Goal: Information Seeking & Learning: Learn about a topic

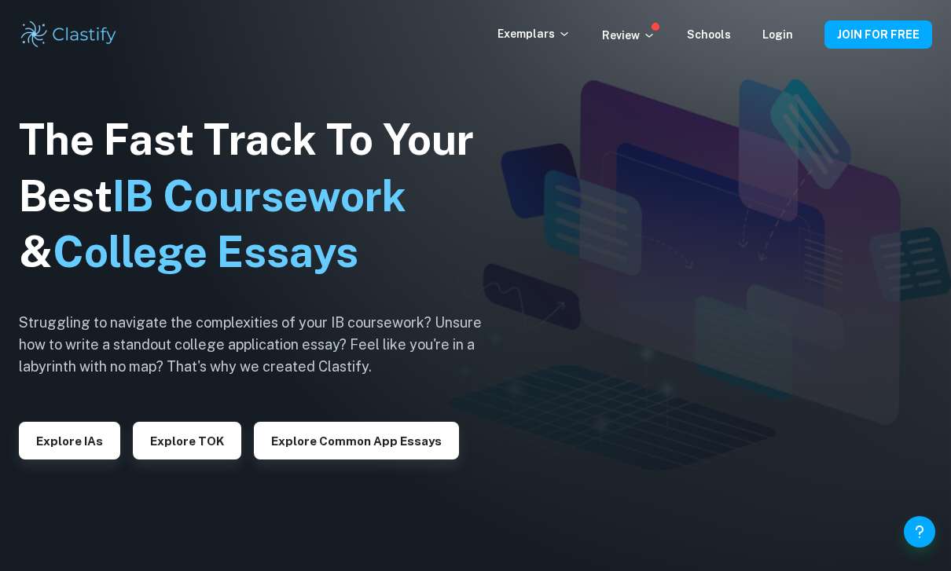
click at [76, 460] on button "Explore IAs" at bounding box center [69, 441] width 101 height 38
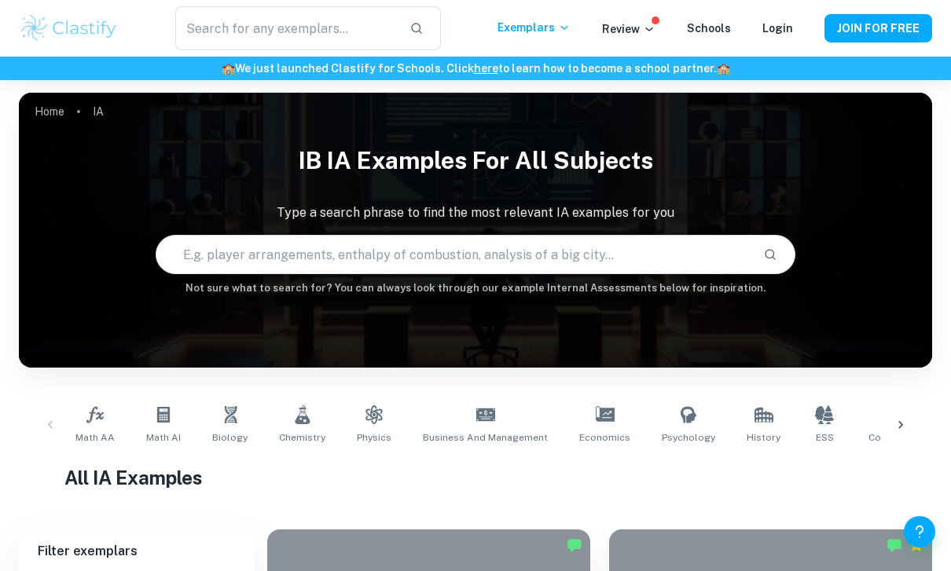
click at [513, 267] on input "text" at bounding box center [452, 255] width 593 height 44
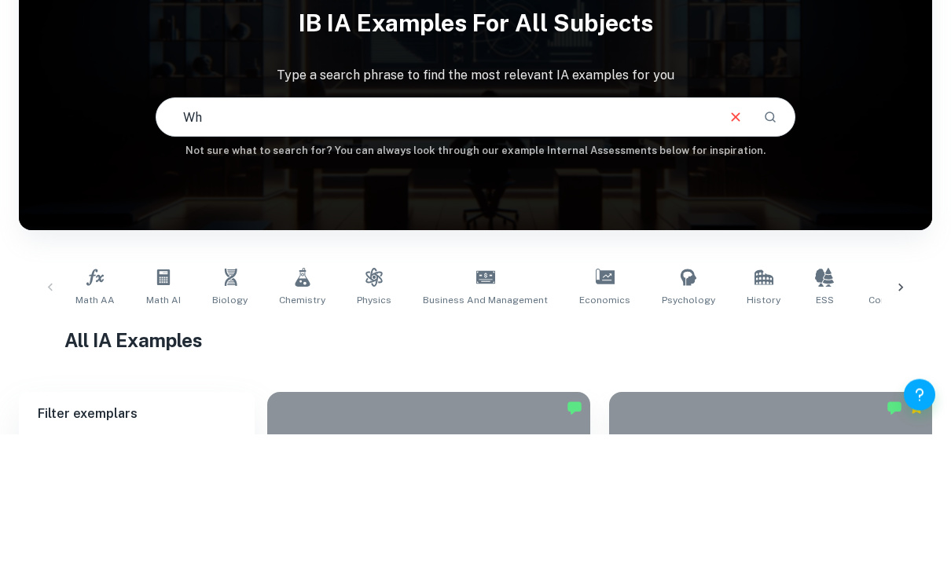
type input "W"
type input "Effect on enzyme treatment"
click at [773, 241] on button "Search" at bounding box center [770, 254] width 27 height 27
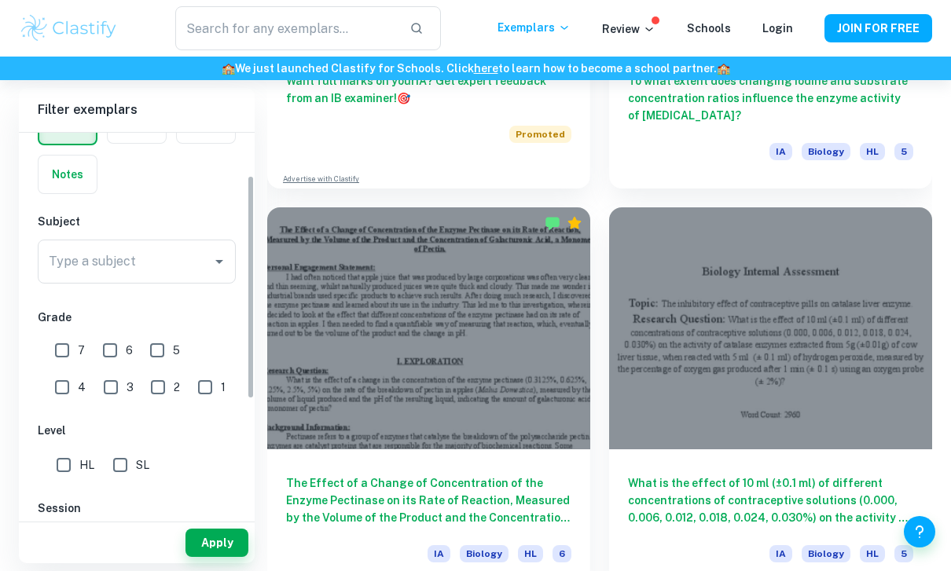
scroll to position [97, 0]
click at [62, 471] on input "HL" at bounding box center [63, 468] width 31 height 31
checkbox input "true"
click at [59, 354] on input "7" at bounding box center [61, 353] width 31 height 31
checkbox input "true"
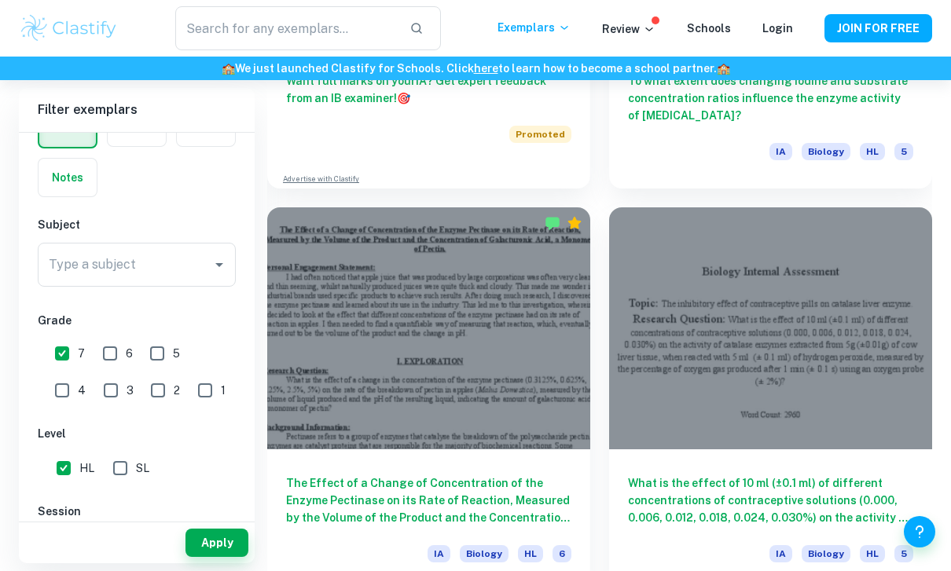
click at [108, 351] on input "6" at bounding box center [109, 353] width 31 height 31
checkbox input "true"
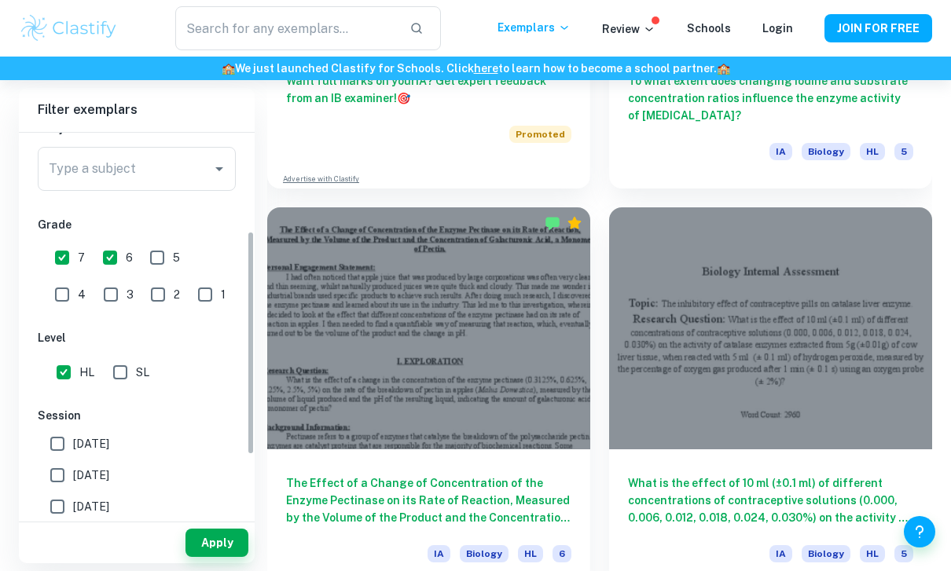
scroll to position [200, 0]
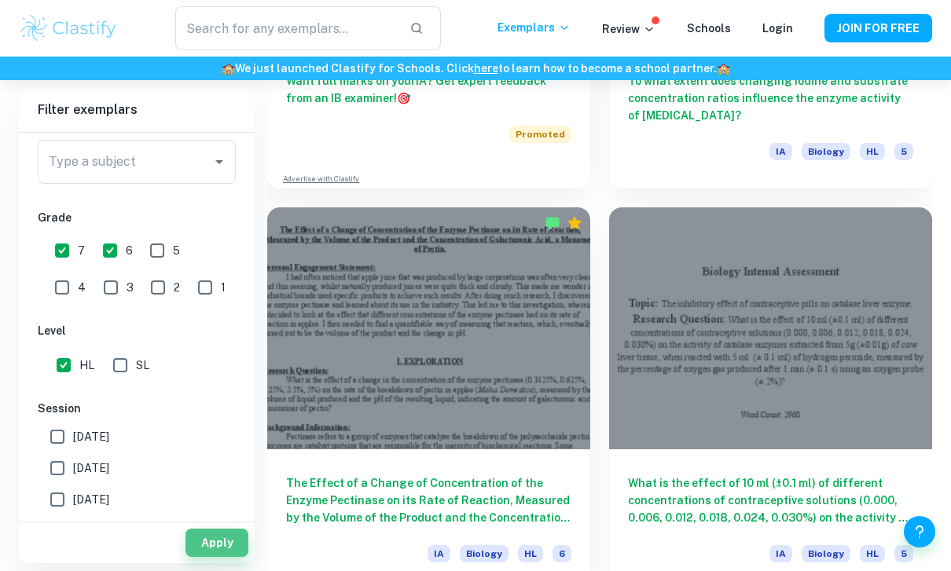
click at [209, 557] on button "Apply" at bounding box center [216, 543] width 63 height 28
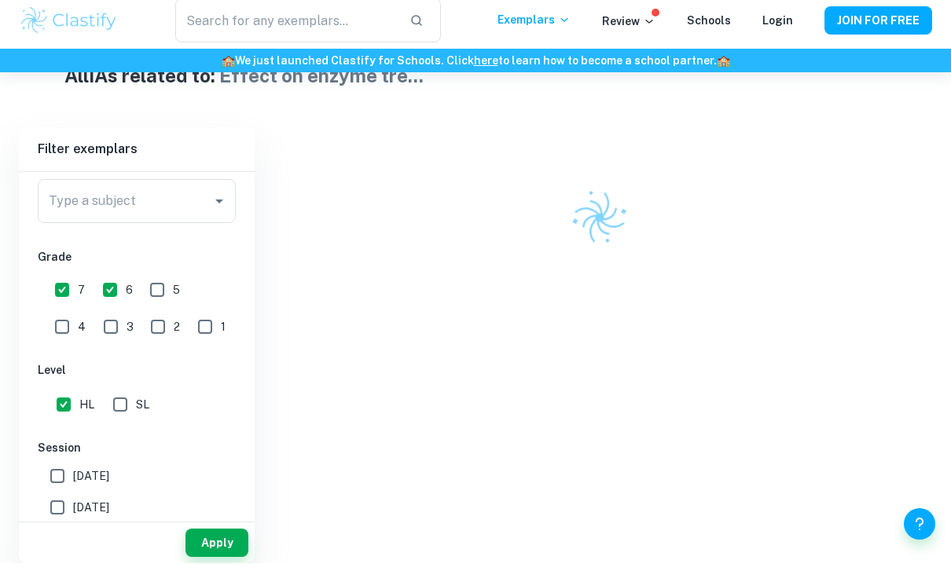
type input "Effect on enzyme treatment"
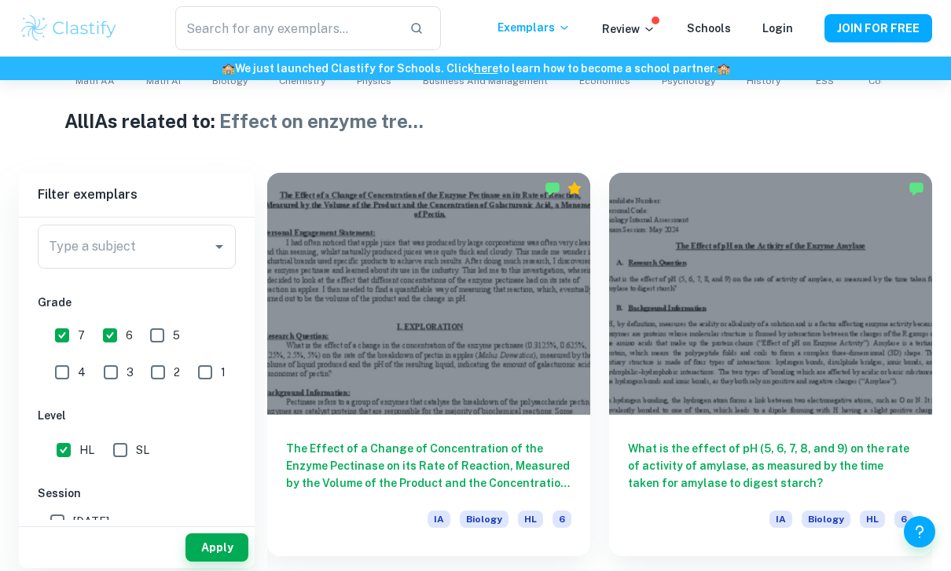
scroll to position [362, 0]
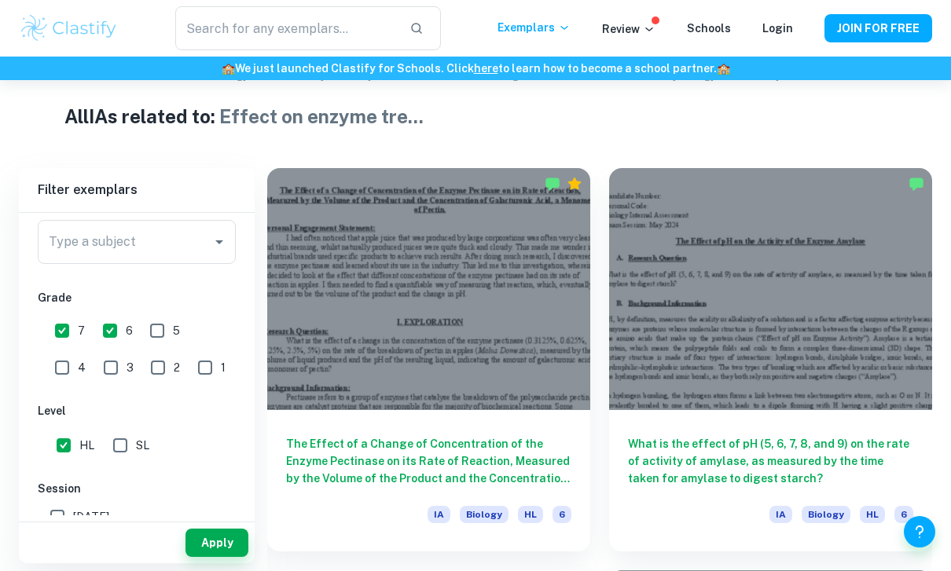
click at [887, 380] on div at bounding box center [770, 289] width 323 height 242
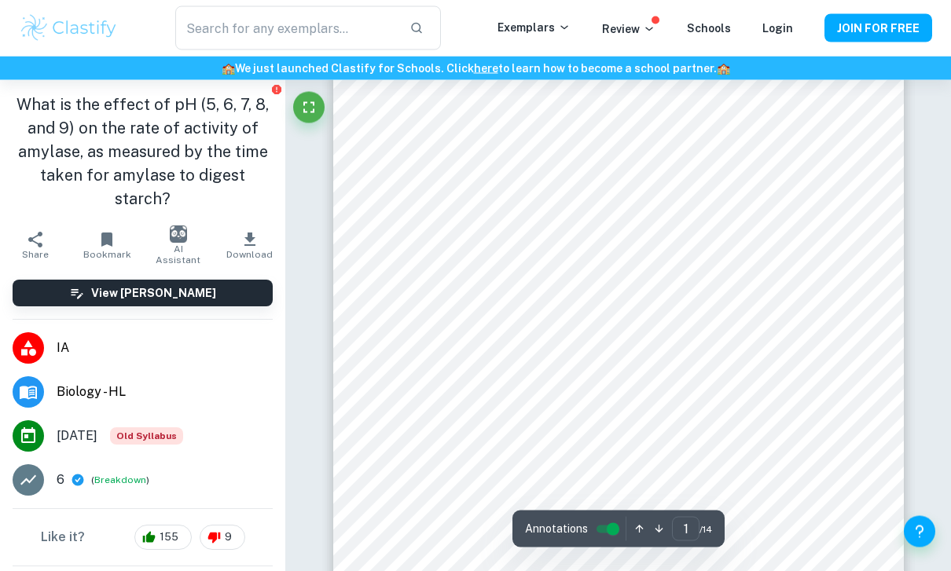
scroll to position [33, 0]
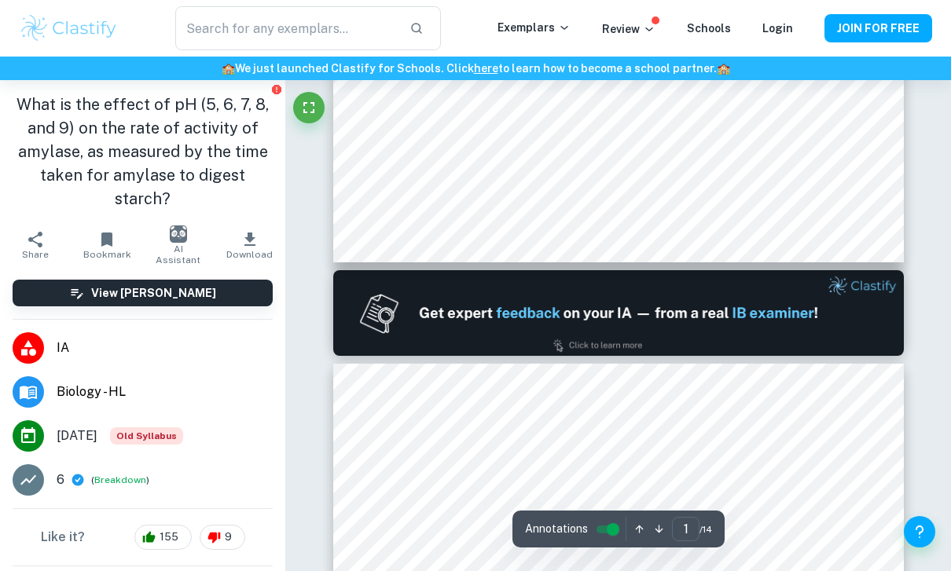
type input "2"
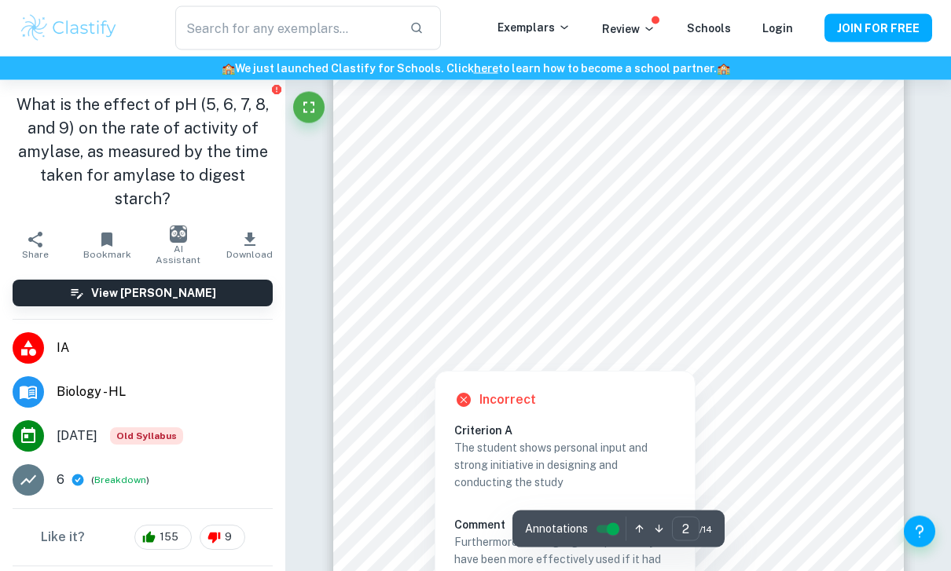
scroll to position [901, 0]
click at [685, 312] on div at bounding box center [617, 320] width 469 height 17
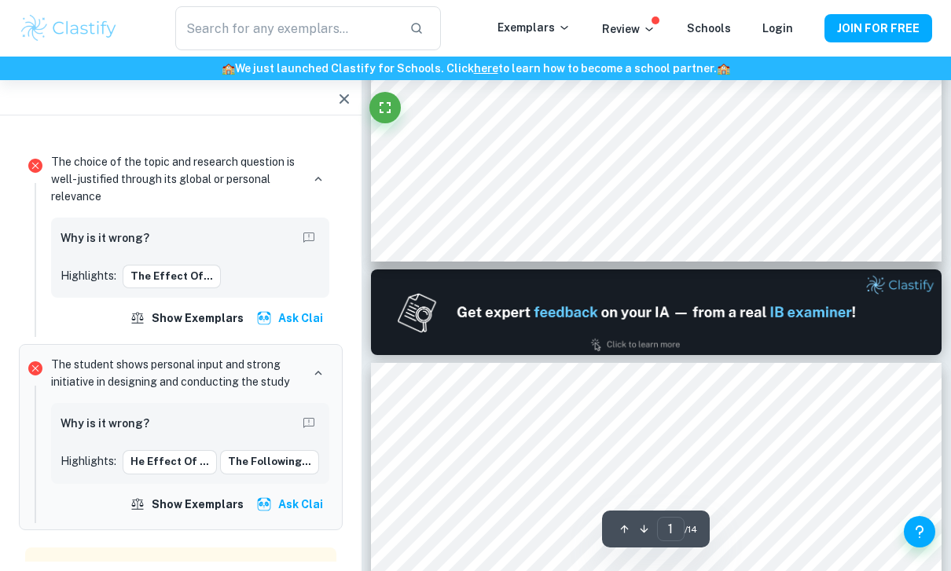
scroll to position [565, 0]
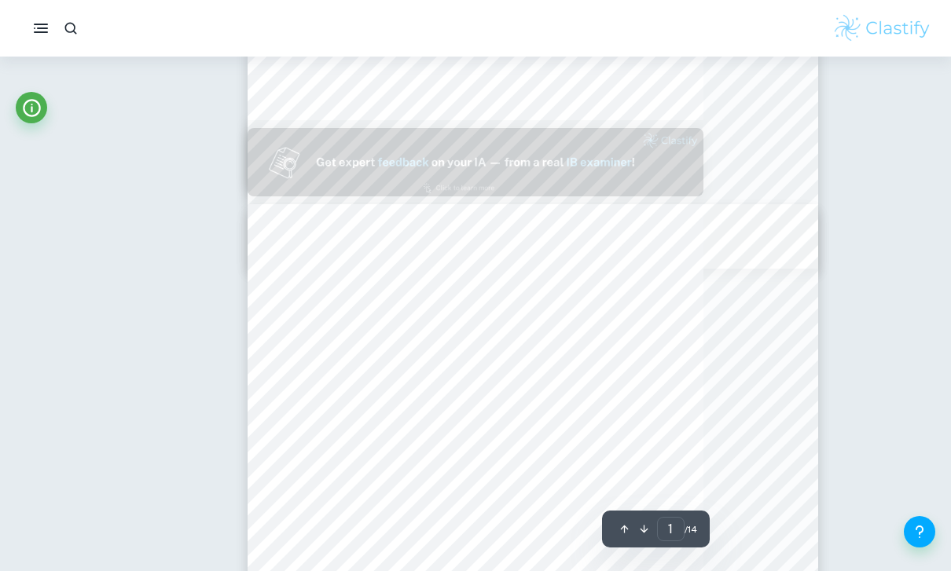
type input "2"
